Goal: Transaction & Acquisition: Purchase product/service

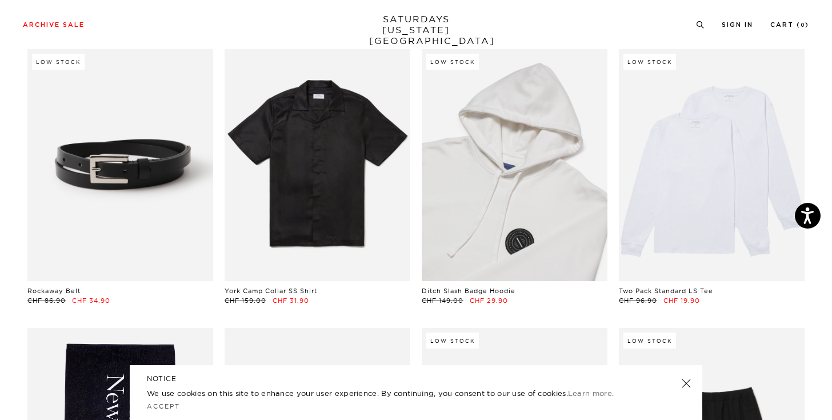
scroll to position [909, 0]
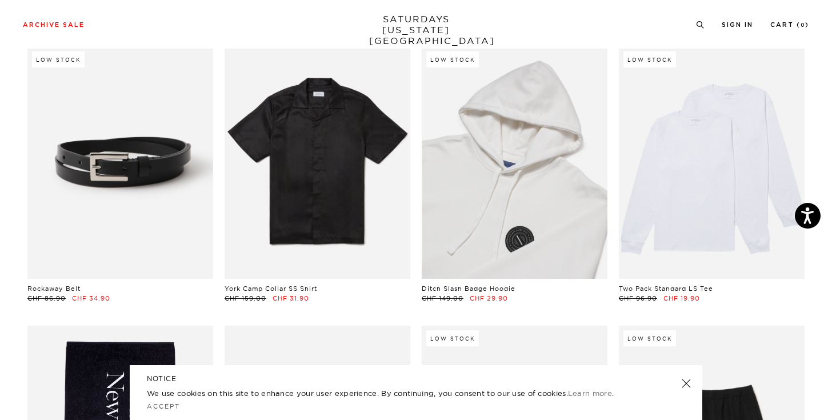
click at [537, 233] on link at bounding box center [515, 163] width 186 height 232
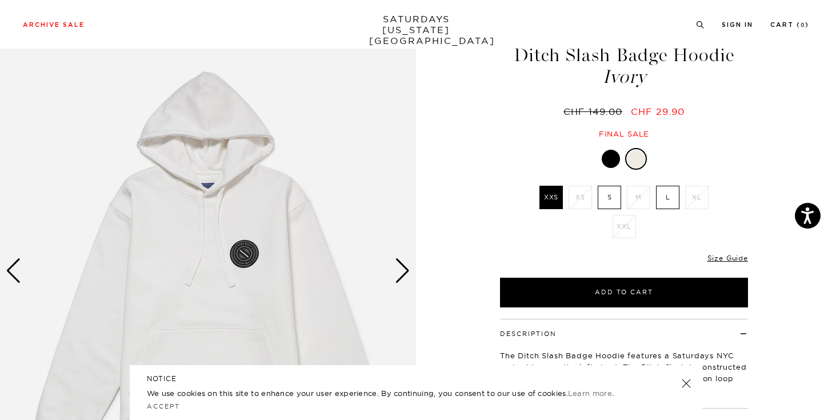
scroll to position [51, 0]
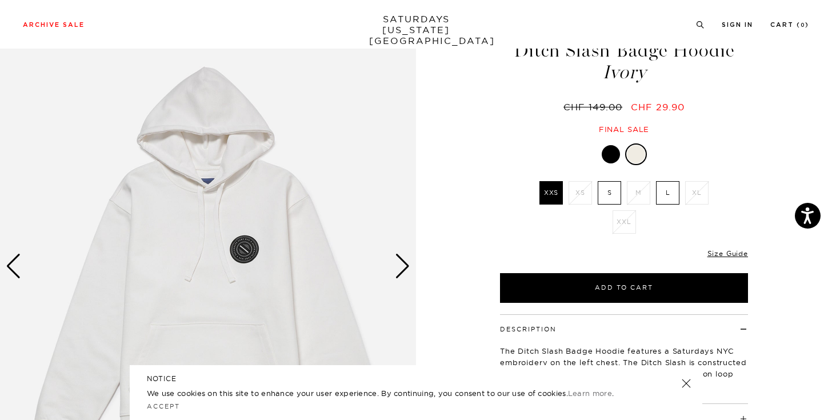
click at [612, 152] on div at bounding box center [611, 154] width 18 height 18
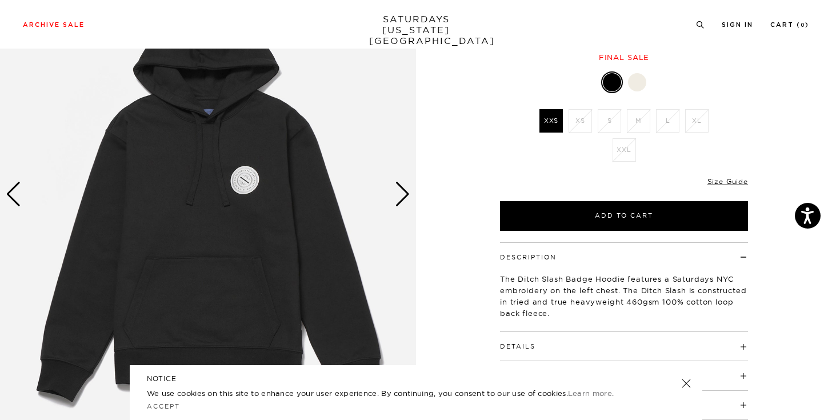
scroll to position [131, 0]
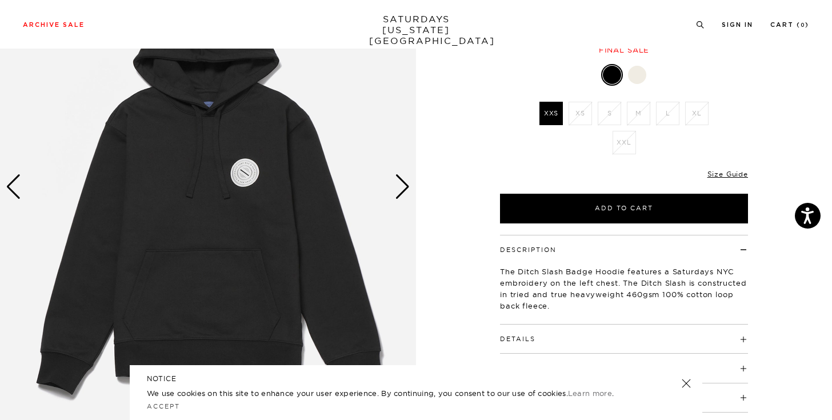
click at [404, 186] on div "Next slide" at bounding box center [402, 186] width 15 height 25
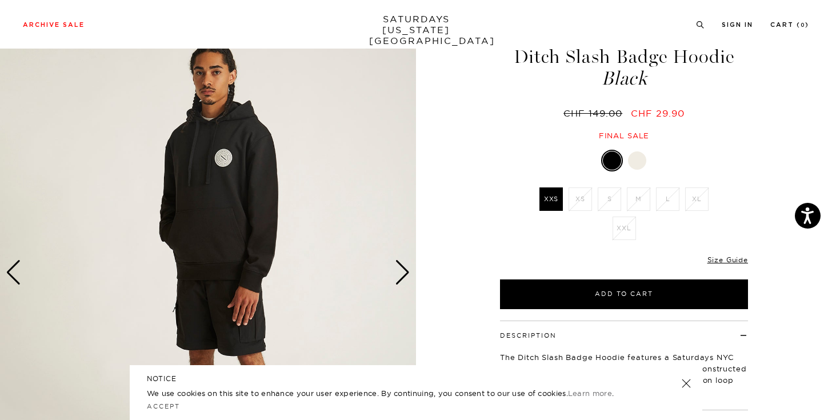
scroll to position [33, 0]
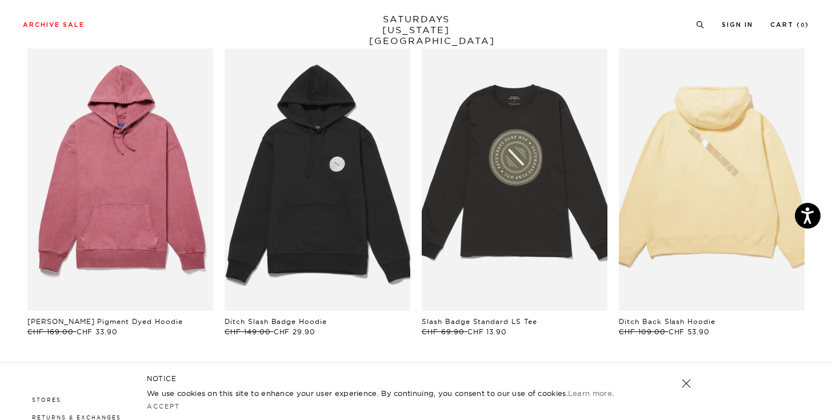
scroll to position [611, 0]
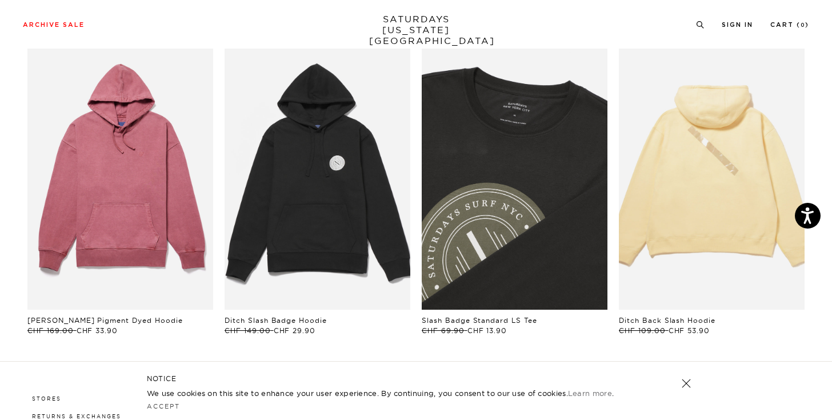
click at [537, 169] on link "files/BBM64480_sub02.jpg" at bounding box center [515, 170] width 186 height 279
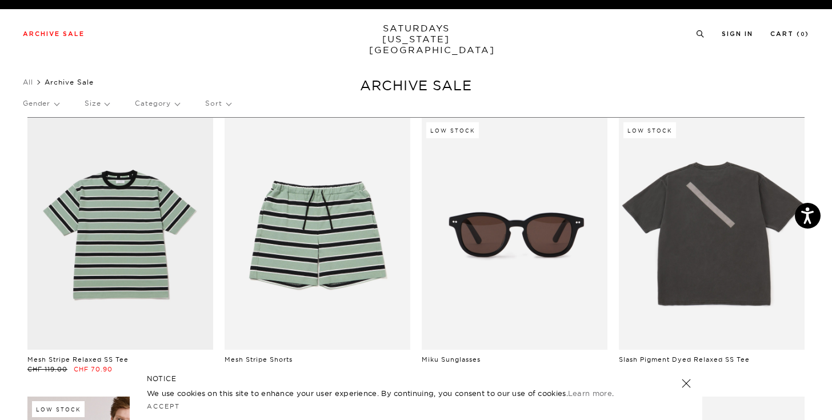
click at [95, 106] on p "Size" at bounding box center [97, 103] width 25 height 26
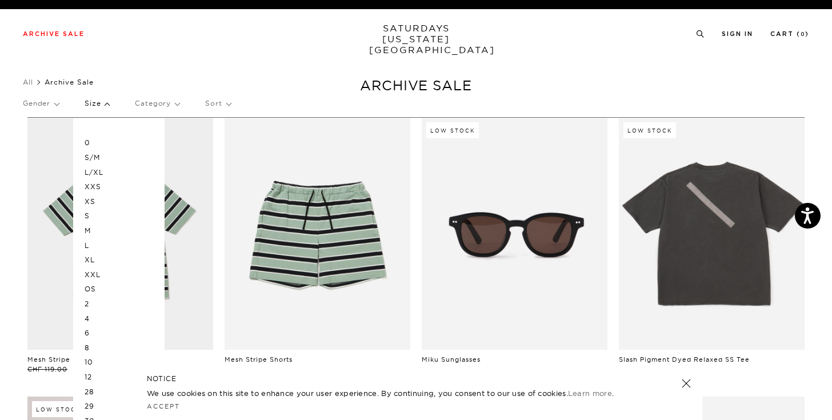
click at [99, 245] on p "L" at bounding box center [119, 245] width 69 height 15
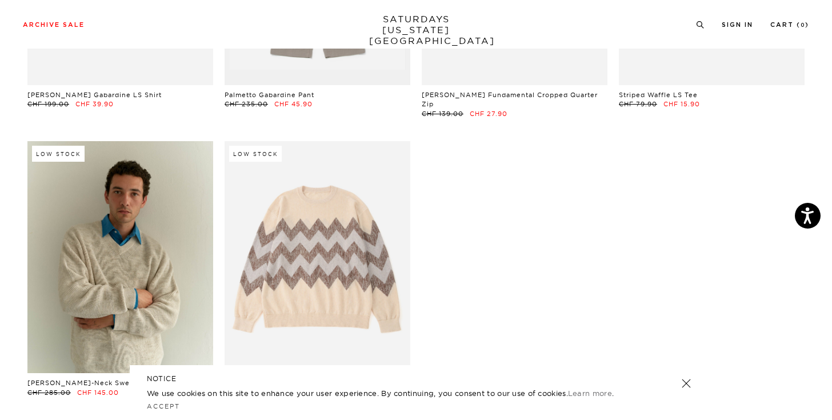
scroll to position [5817, 0]
